Goal: Transaction & Acquisition: Download file/media

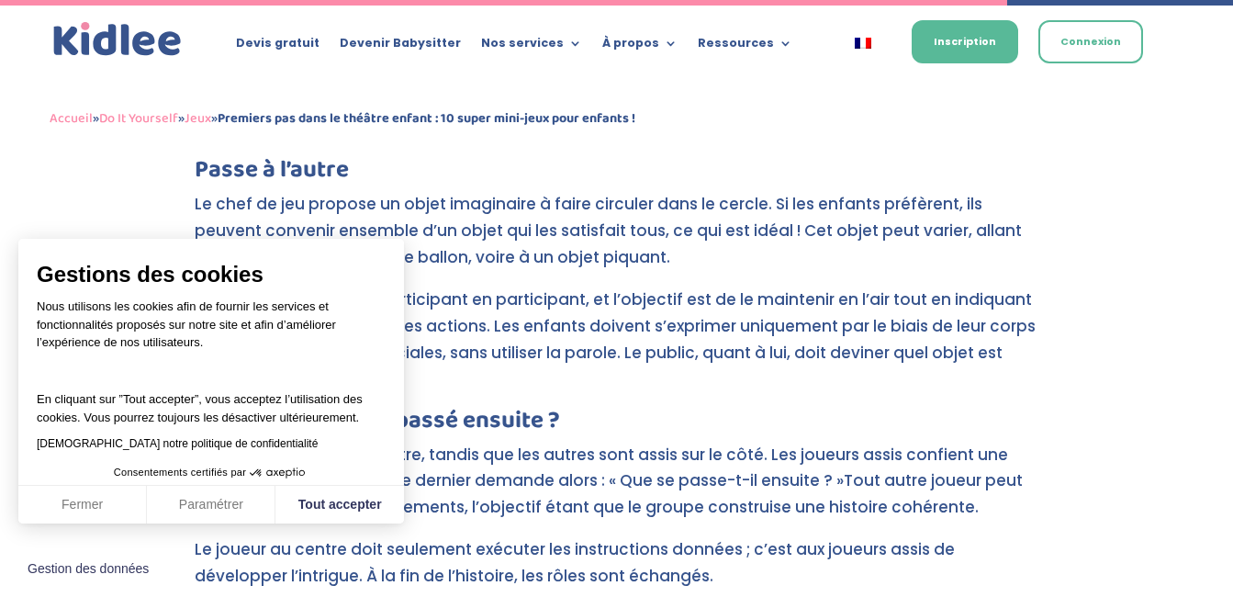
scroll to position [6608, 0]
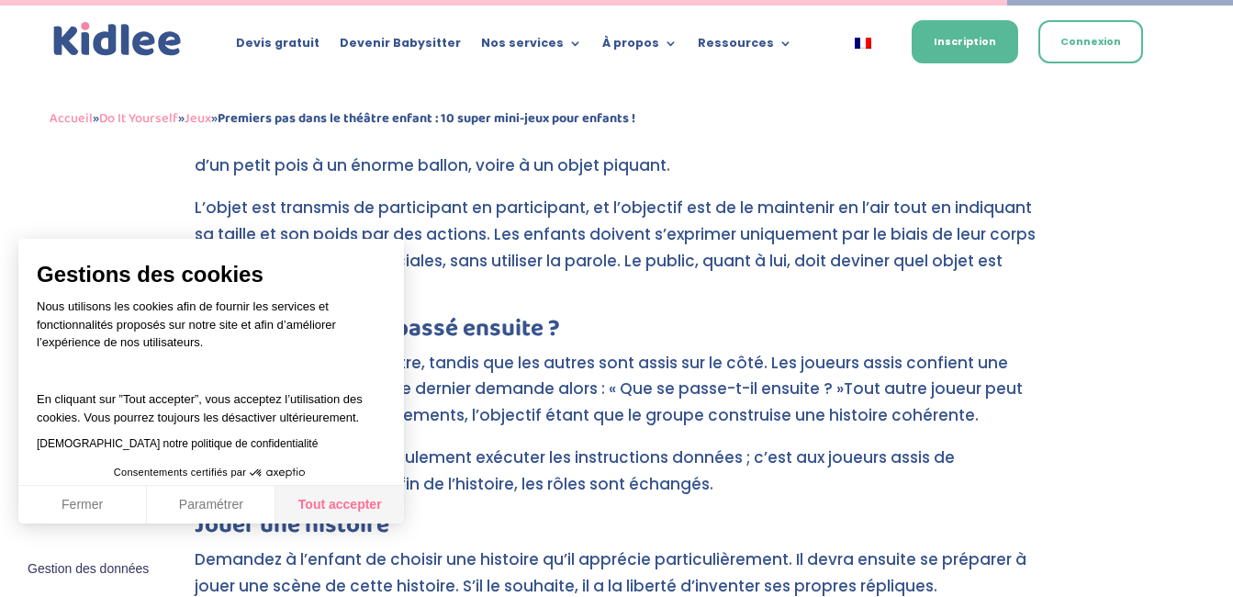
click at [324, 502] on button "Tout accepter" at bounding box center [339, 505] width 128 height 39
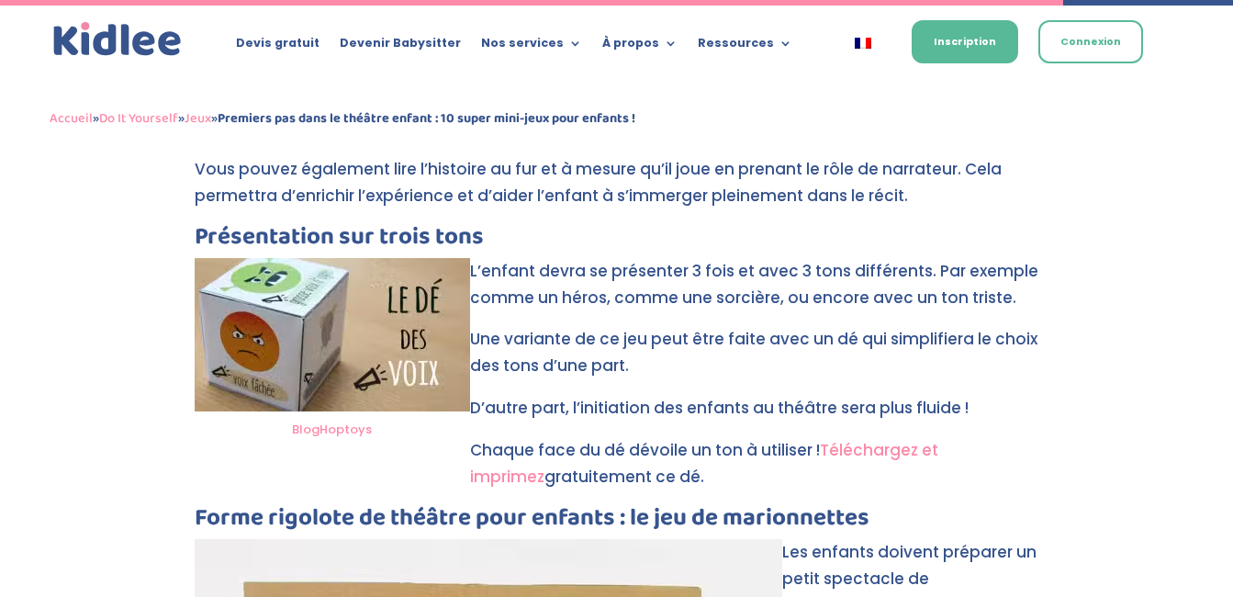
scroll to position [6976, 0]
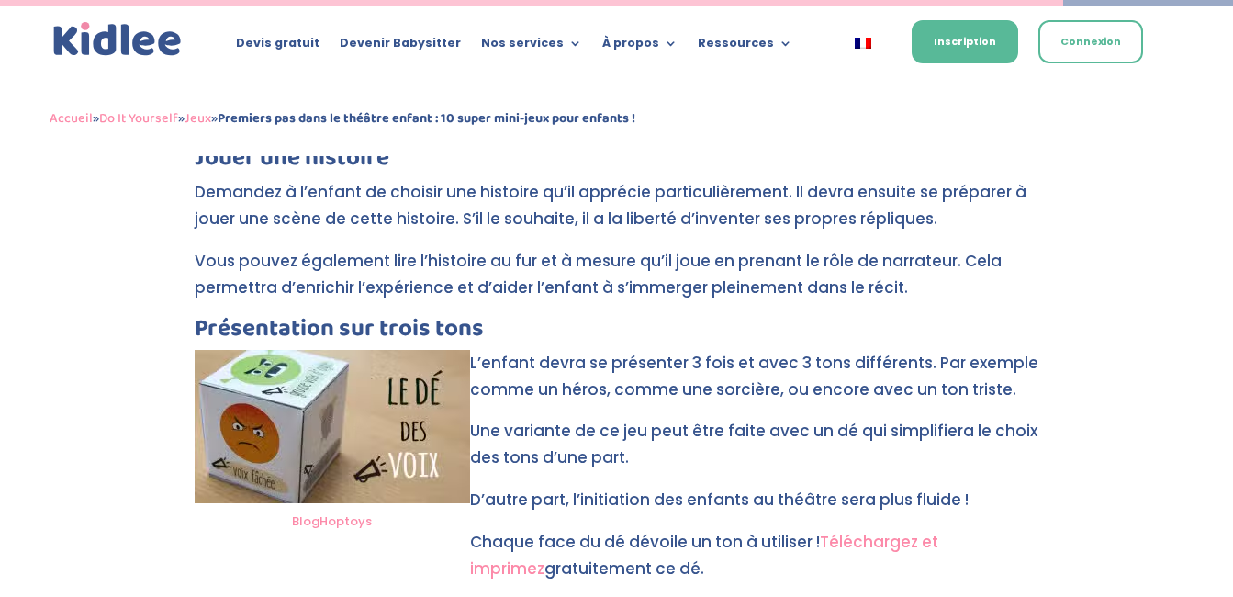
click at [379, 350] on img at bounding box center [332, 426] width 275 height 153
click at [937, 531] on link "Téléchargez et imprimez" at bounding box center [704, 555] width 468 height 49
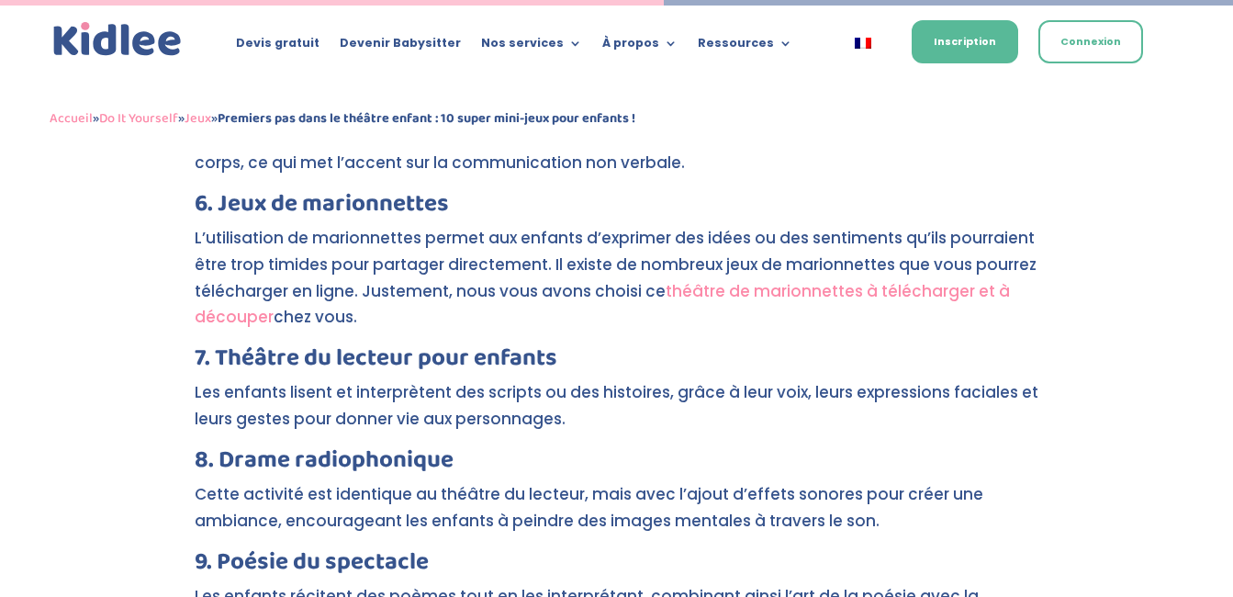
scroll to position [4171, 0]
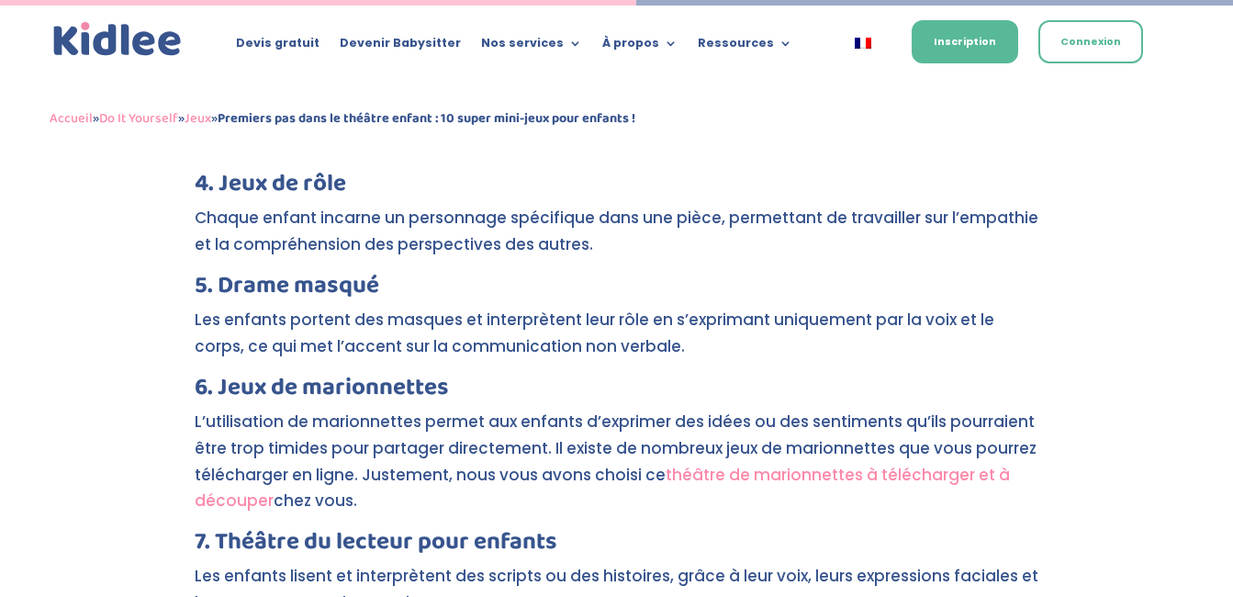
click at [761, 464] on link "théâtre de marionnettes à télécharger et à découper" at bounding box center [602, 488] width 815 height 49
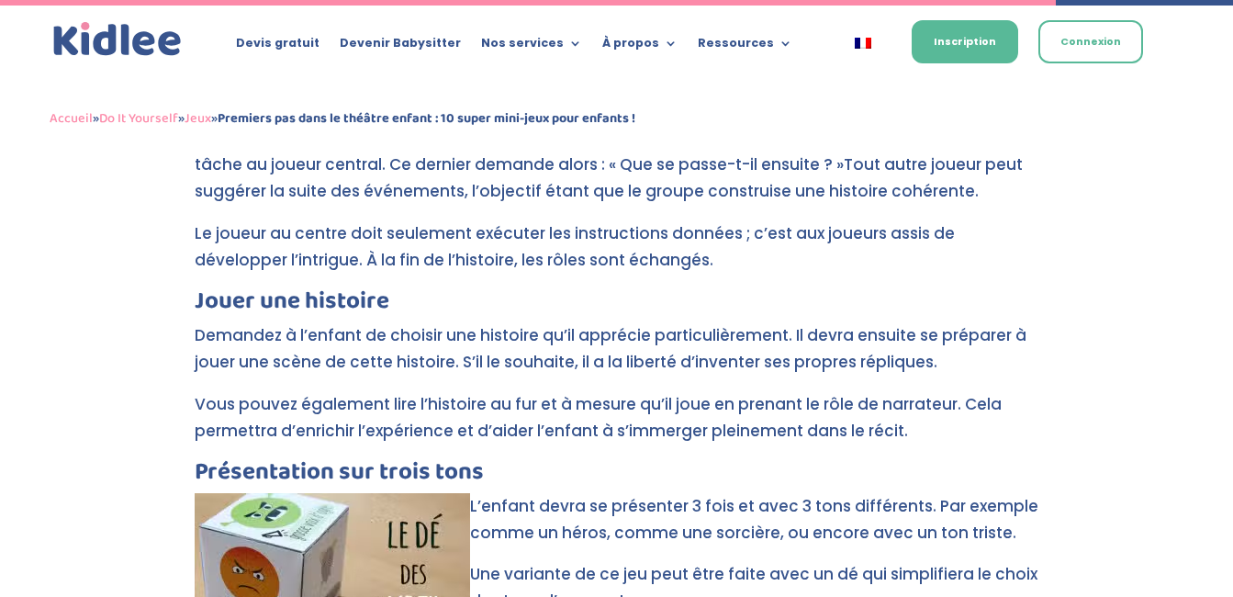
scroll to position [7108, 0]
